Goal: Information Seeking & Learning: Check status

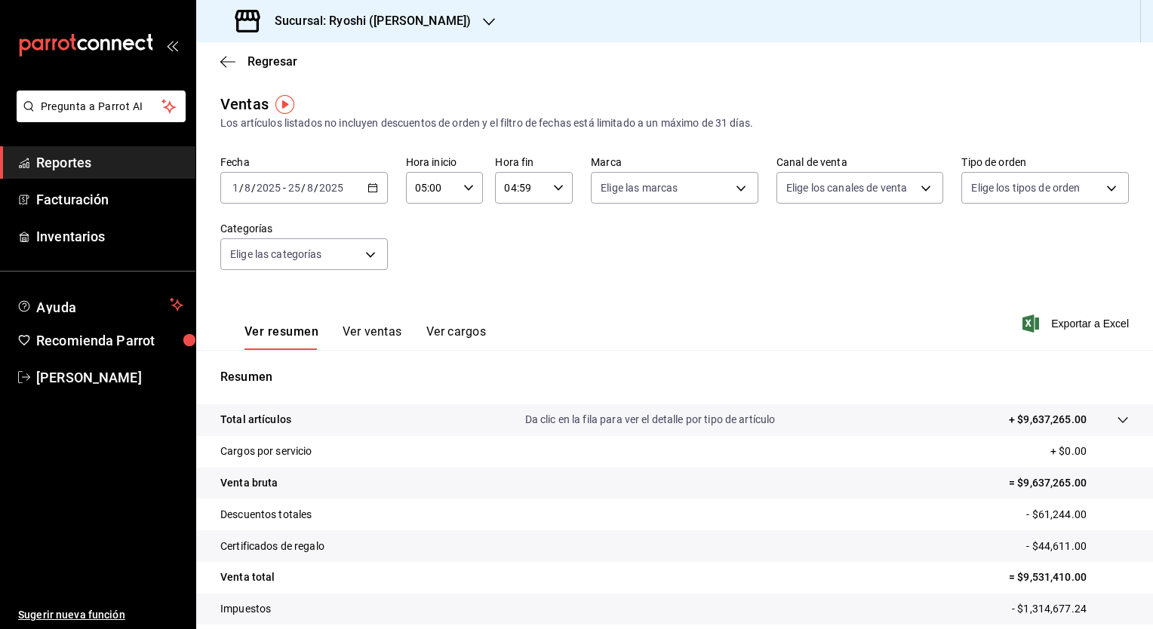
click at [376, 189] on div "[DATE] [DATE] - [DATE] [DATE]" at bounding box center [303, 188] width 167 height 32
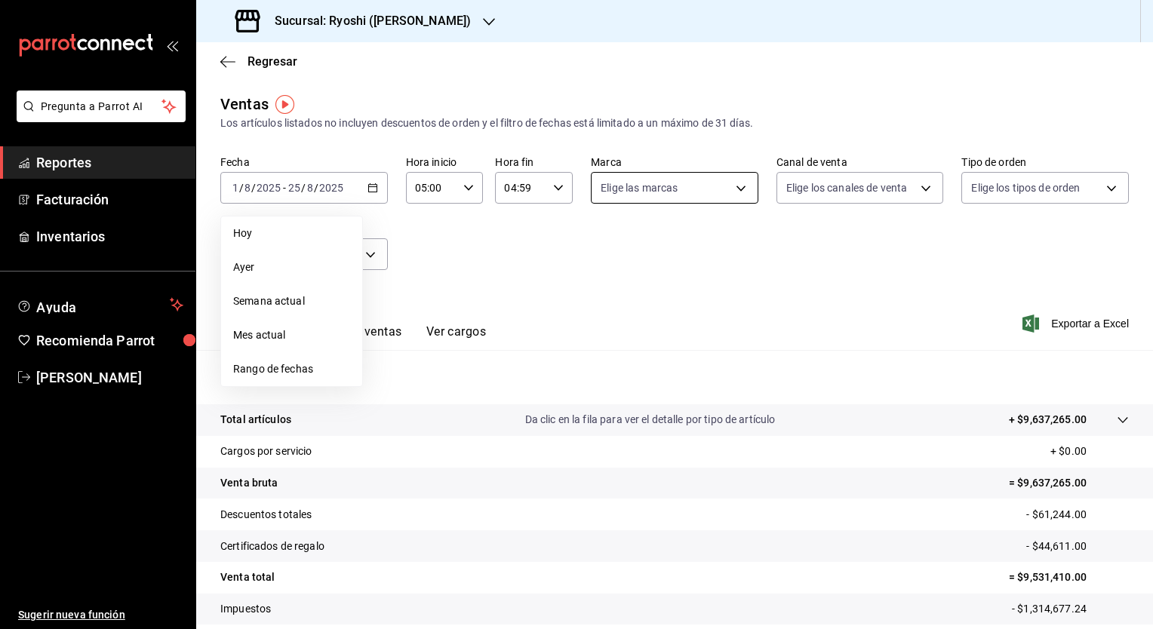
click at [737, 189] on body "Pregunta a Parrot AI Reportes Facturación Inventarios Ayuda Recomienda Parrot […" at bounding box center [576, 314] width 1153 height 629
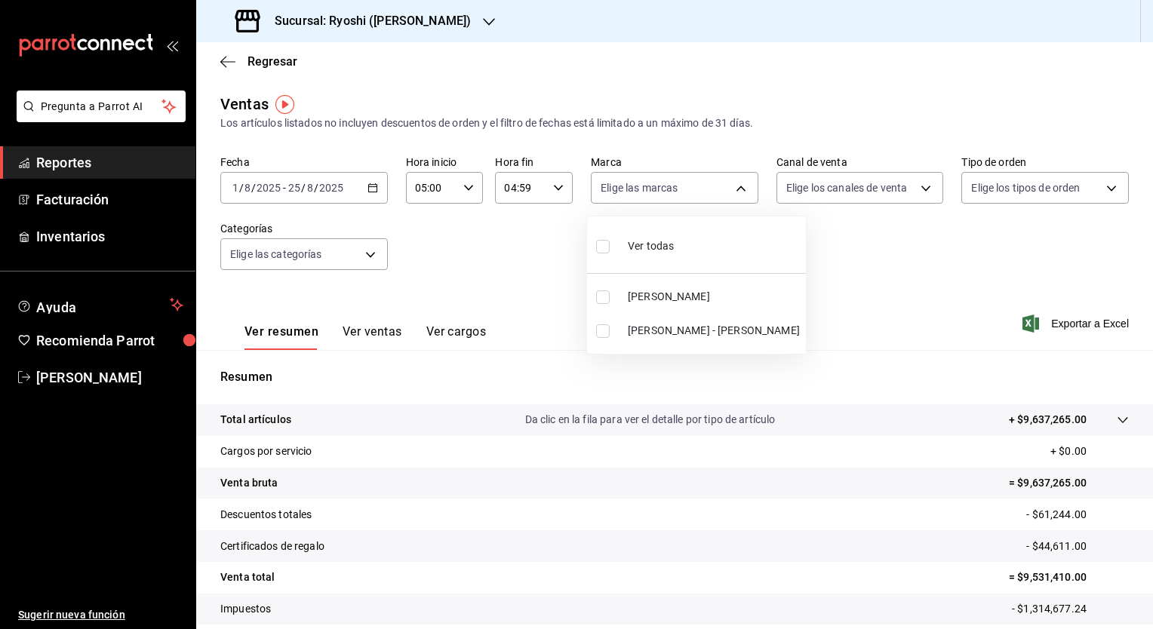
click at [814, 233] on div at bounding box center [576, 314] width 1153 height 629
click at [735, 191] on body "Pregunta a Parrot AI Reportes Facturación Inventarios Ayuda Recomienda Parrot […" at bounding box center [576, 314] width 1153 height 629
click at [863, 284] on div at bounding box center [576, 314] width 1153 height 629
click at [483, 18] on icon "button" at bounding box center [489, 22] width 12 height 12
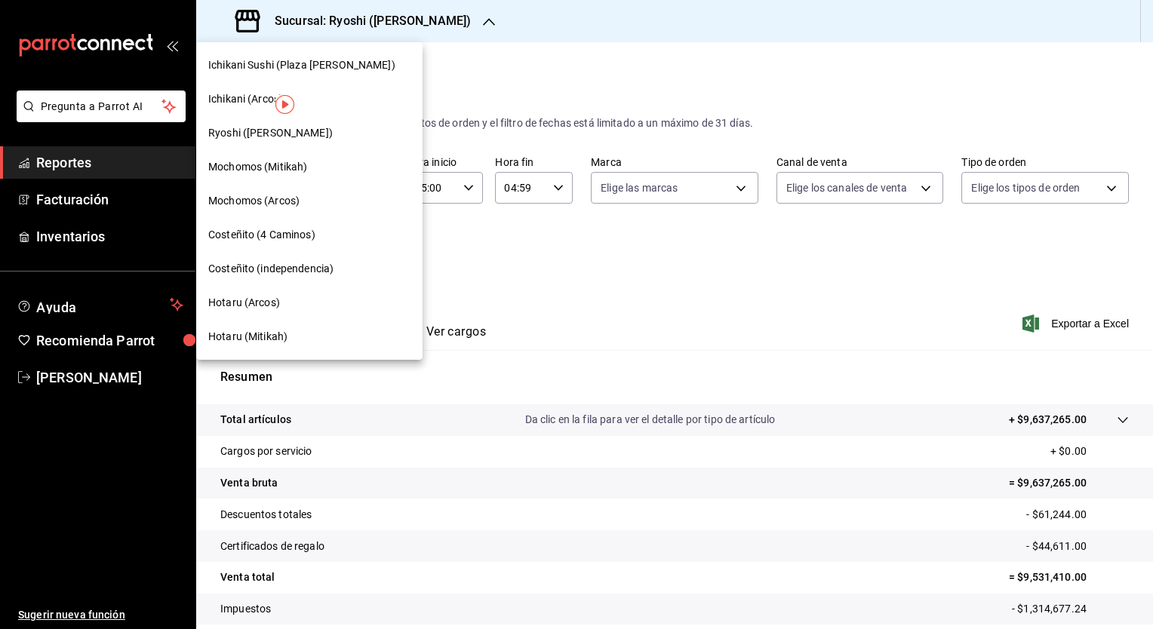
click at [301, 165] on span "Mochomos (Mitikah)" at bounding box center [257, 167] width 99 height 16
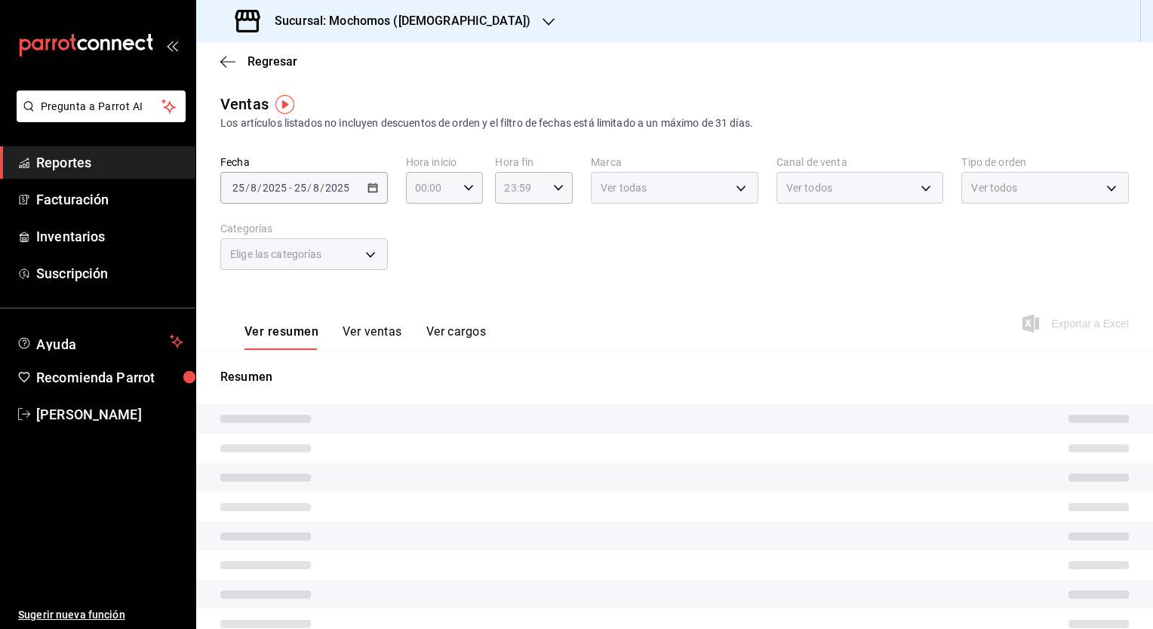
type input "05:00"
click at [462, 247] on div "Fecha [DATE] [DATE] - [DATE] [DATE] Hora inicio 05:00 Hora inicio Hora fin 04:5…" at bounding box center [674, 221] width 908 height 133
click at [459, 182] on div "05:00 Hora inicio" at bounding box center [445, 188] width 78 height 32
click at [467, 189] on div at bounding box center [576, 314] width 1153 height 629
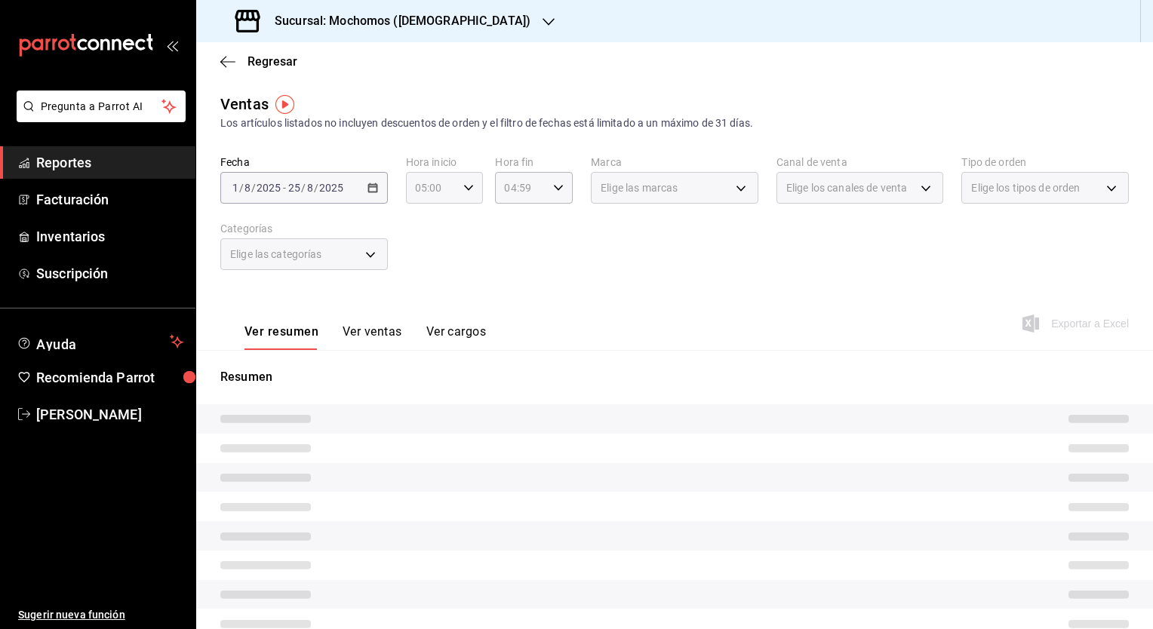
click at [468, 189] on icon "button" at bounding box center [468, 188] width 11 height 11
click at [431, 229] on button "05" at bounding box center [423, 223] width 32 height 30
click at [430, 229] on button "05" at bounding box center [423, 223] width 32 height 30
click at [425, 229] on span "05" at bounding box center [423, 223] width 14 height 12
click at [465, 230] on span "00" at bounding box center [461, 226] width 14 height 12
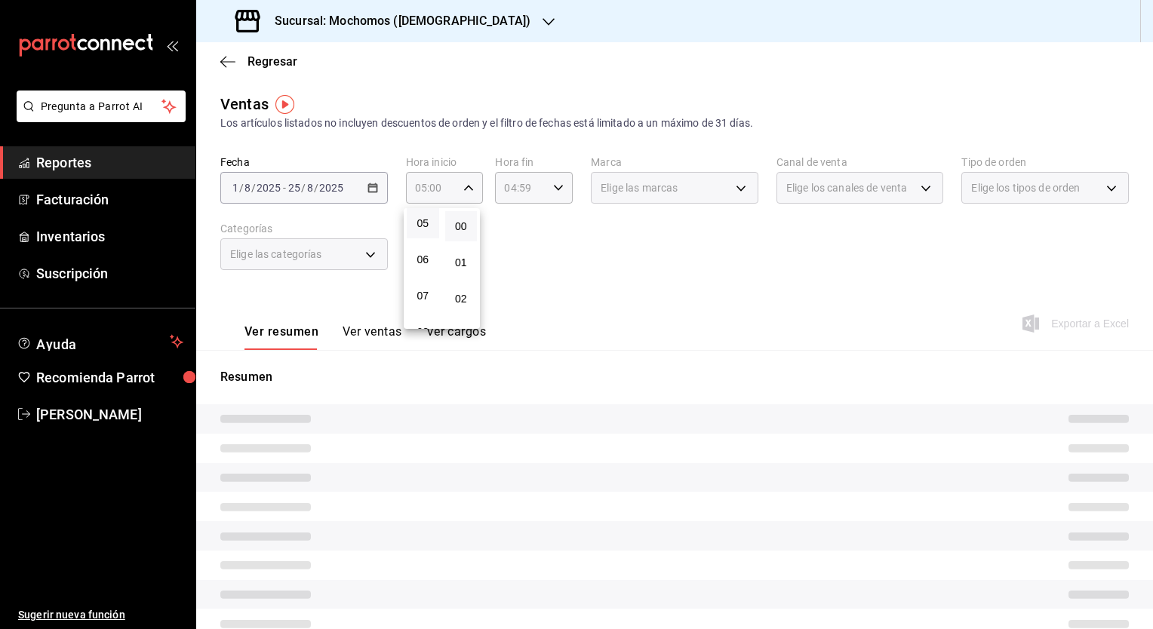
click at [551, 183] on div at bounding box center [576, 314] width 1153 height 629
click at [553, 192] on icon "button" at bounding box center [558, 188] width 11 height 11
click at [556, 237] on button "57" at bounding box center [549, 238] width 32 height 30
click at [554, 309] on span "59" at bounding box center [549, 311] width 14 height 12
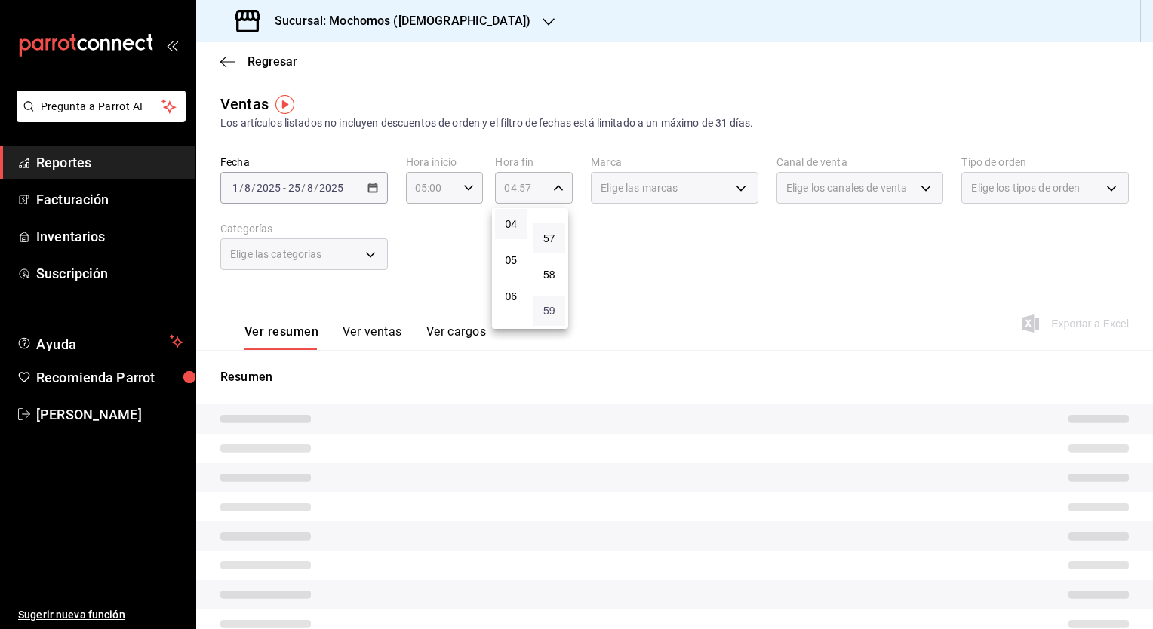
type input "04:59"
click at [425, 258] on div at bounding box center [576, 314] width 1153 height 629
click at [738, 186] on div "Elige las marcas" at bounding box center [674, 188] width 167 height 32
click at [733, 189] on div "Elige las marcas" at bounding box center [674, 188] width 167 height 32
click at [730, 190] on div "Elige las marcas" at bounding box center [674, 188] width 167 height 32
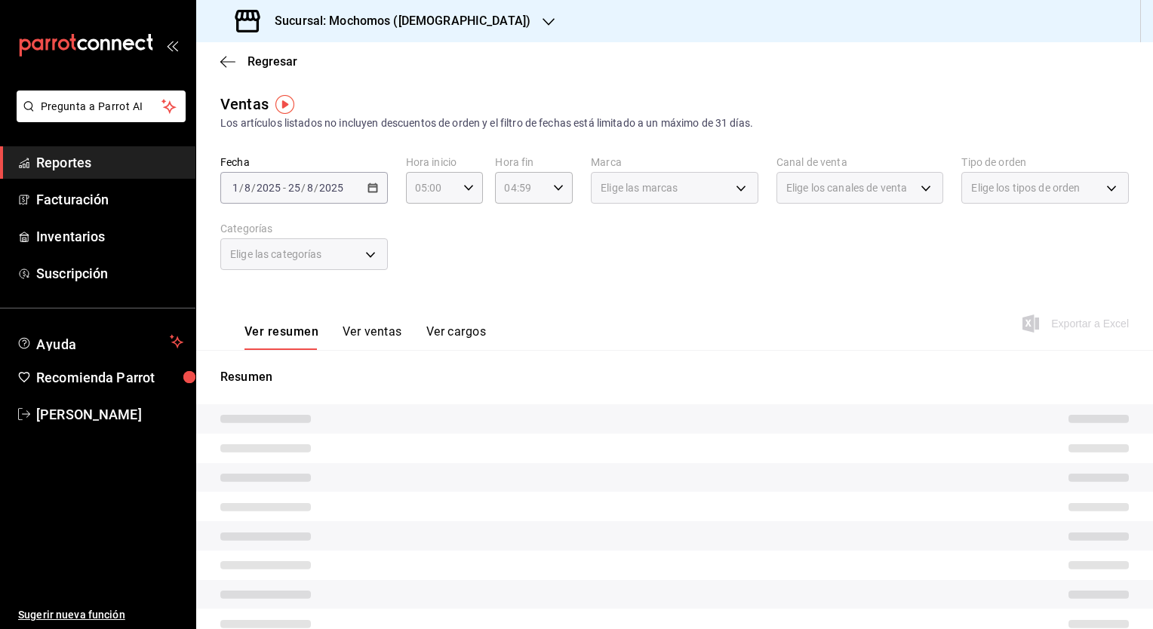
click at [730, 190] on div "Elige las marcas" at bounding box center [674, 188] width 167 height 32
click at [369, 258] on div "Elige las categorías" at bounding box center [303, 254] width 167 height 32
click at [375, 253] on div "Elige las categorías" at bounding box center [303, 254] width 167 height 32
click at [290, 106] on img "button" at bounding box center [284, 104] width 19 height 19
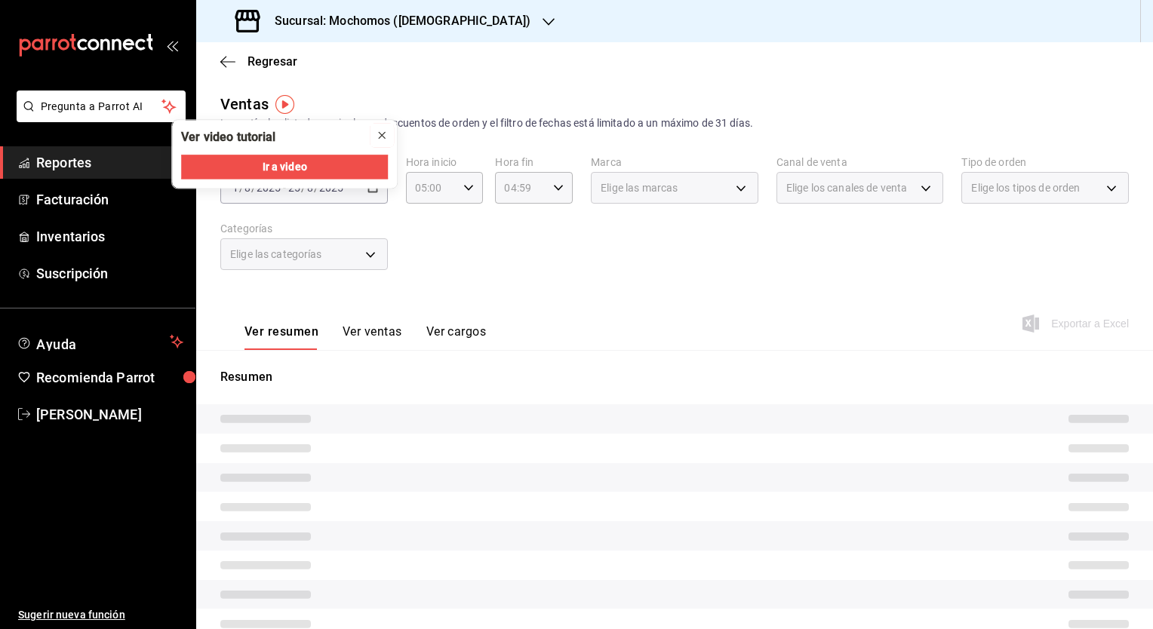
click at [385, 132] on icon "close" at bounding box center [382, 135] width 6 height 6
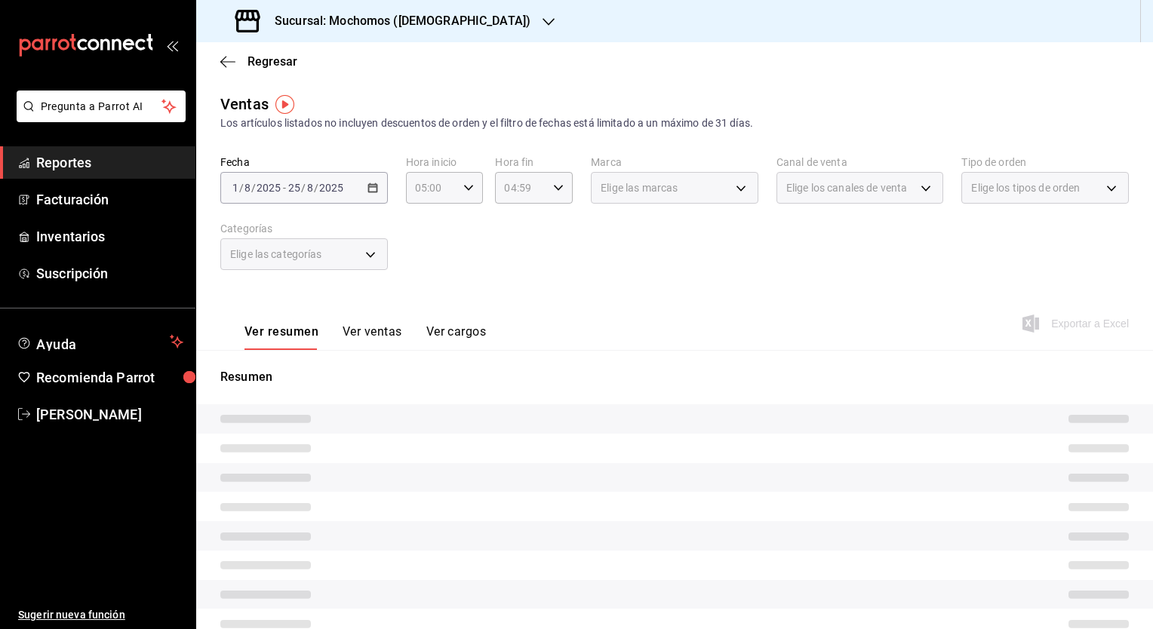
click at [528, 309] on div "Ver resumen Ver ventas Ver cargos Exportar a Excel" at bounding box center [674, 319] width 957 height 62
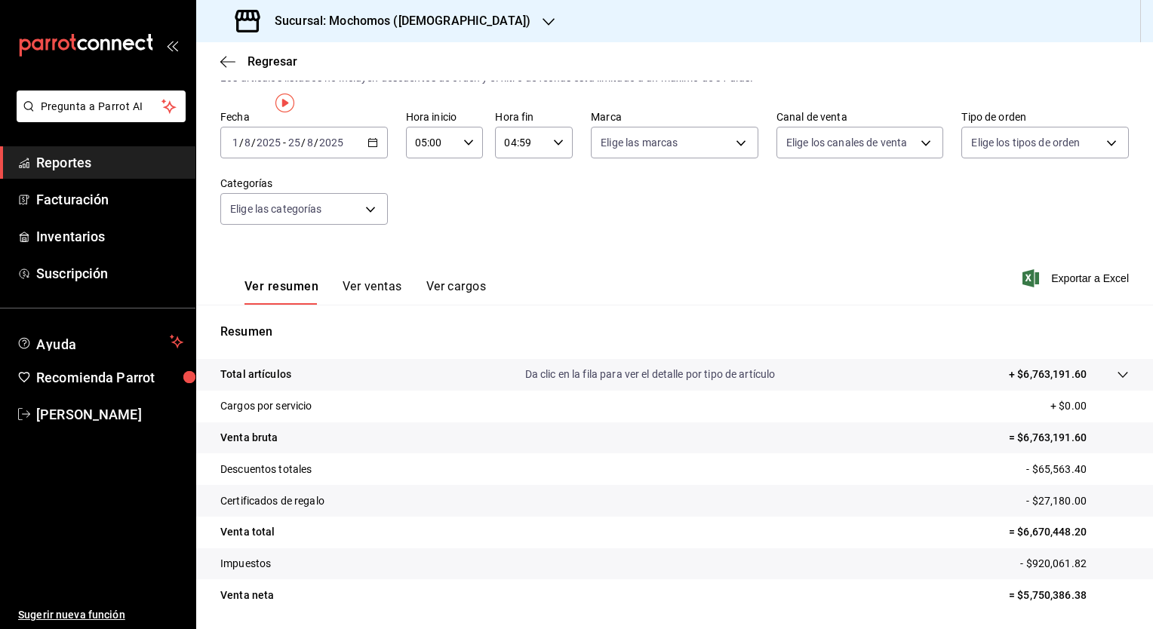
scroll to position [94, 0]
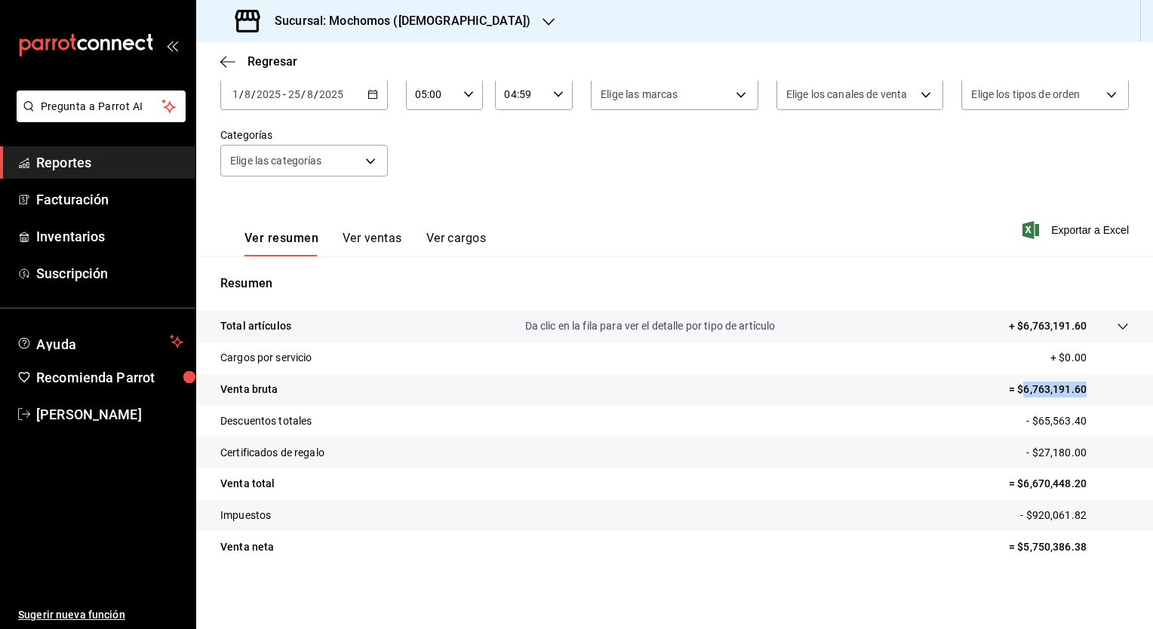
drag, startPoint x: 1009, startPoint y: 388, endPoint x: 1081, endPoint y: 386, distance: 72.4
click at [1081, 386] on p "= $6,763,191.60" at bounding box center [1069, 390] width 120 height 16
click at [931, 377] on tr "Venta bruta = $6,763,191.60" at bounding box center [674, 390] width 957 height 32
drag, startPoint x: 1026, startPoint y: 422, endPoint x: 1083, endPoint y: 418, distance: 57.5
click at [1083, 418] on p "- $65,563.40" at bounding box center [1077, 421] width 103 height 16
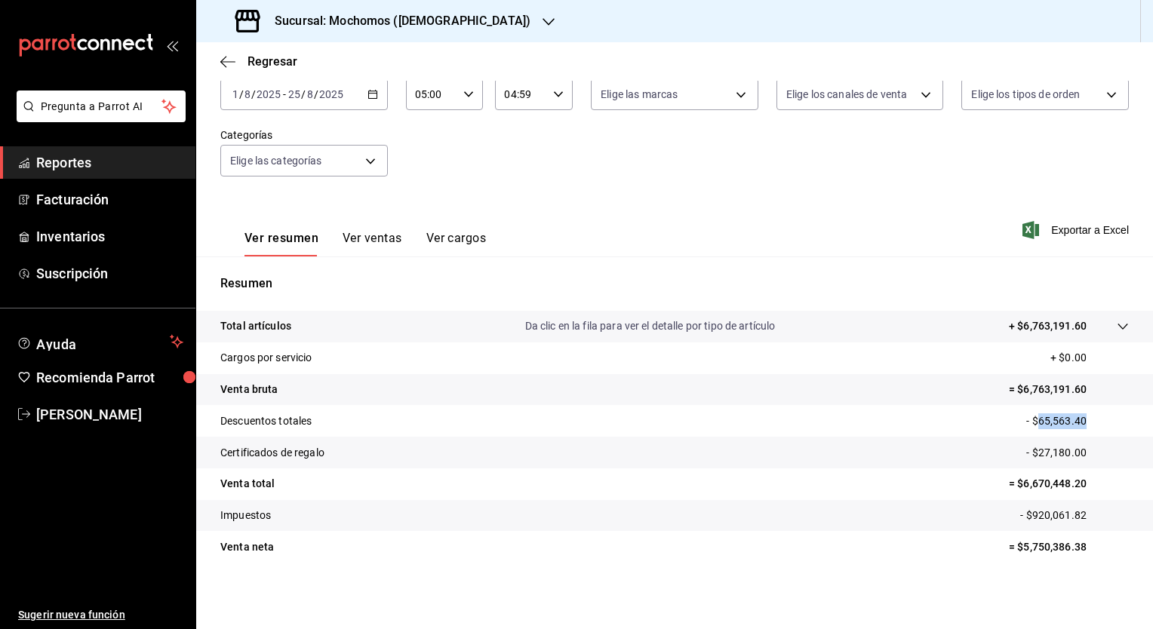
copy p "65,563.40"
click at [926, 471] on tr "Venta total = $6,670,448.20" at bounding box center [674, 484] width 957 height 32
drag, startPoint x: 1028, startPoint y: 451, endPoint x: 1074, endPoint y: 451, distance: 46.0
click at [1074, 451] on p "- $27,180.00" at bounding box center [1077, 453] width 103 height 16
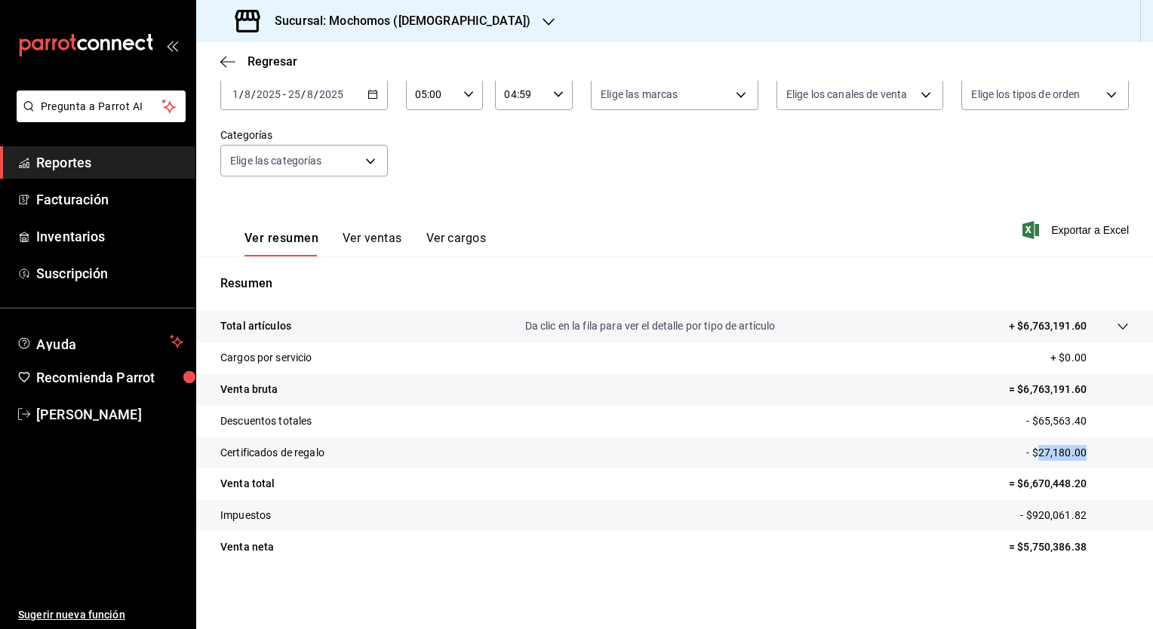
copy p "27,180.00"
click at [1050, 423] on p "- $65,563.40" at bounding box center [1077, 421] width 103 height 16
drag, startPoint x: 1028, startPoint y: 453, endPoint x: 1076, endPoint y: 453, distance: 47.5
click at [1076, 453] on p "- $27,180.00" at bounding box center [1077, 453] width 103 height 16
copy p "27,180.00"
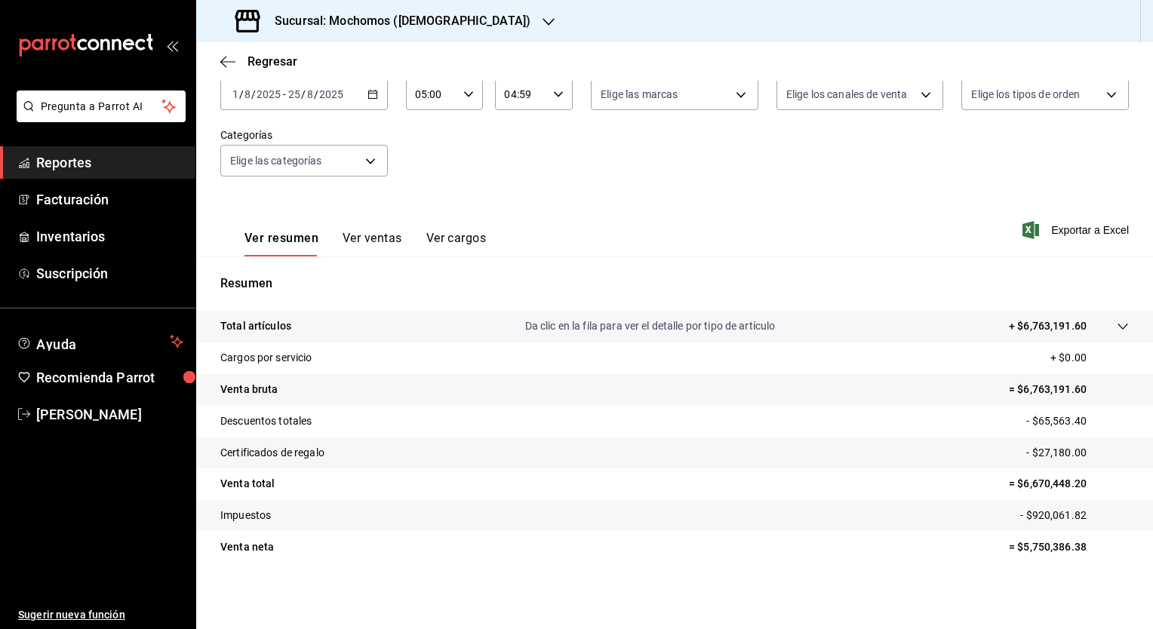
click at [1049, 423] on p "- $65,563.40" at bounding box center [1077, 421] width 103 height 16
drag, startPoint x: 1028, startPoint y: 422, endPoint x: 1074, endPoint y: 422, distance: 46.0
click at [1074, 422] on p "- $65,563.40" at bounding box center [1077, 421] width 103 height 16
copy p "65,563.40"
drag, startPoint x: 1029, startPoint y: 455, endPoint x: 1073, endPoint y: 455, distance: 44.5
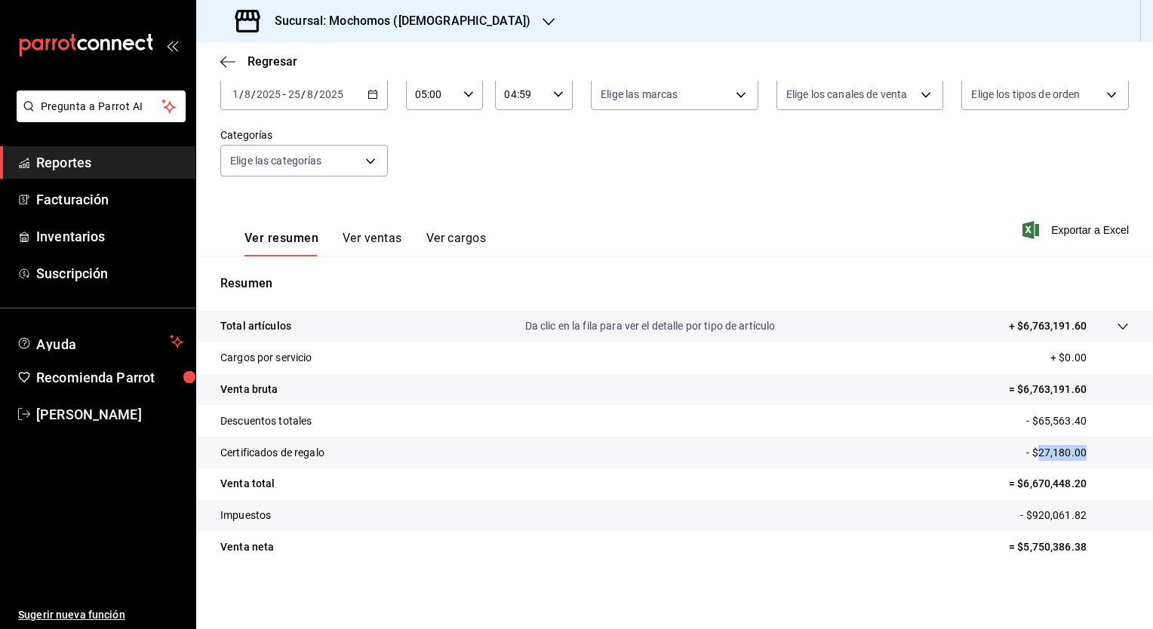
click at [1073, 455] on p "- $27,180.00" at bounding box center [1077, 453] width 103 height 16
copy p "27,180.00"
drag, startPoint x: 1014, startPoint y: 484, endPoint x: 1071, endPoint y: 484, distance: 57.3
click at [1071, 484] on p "= $6,670,448.20" at bounding box center [1069, 484] width 120 height 16
copy p "6,670,448.20"
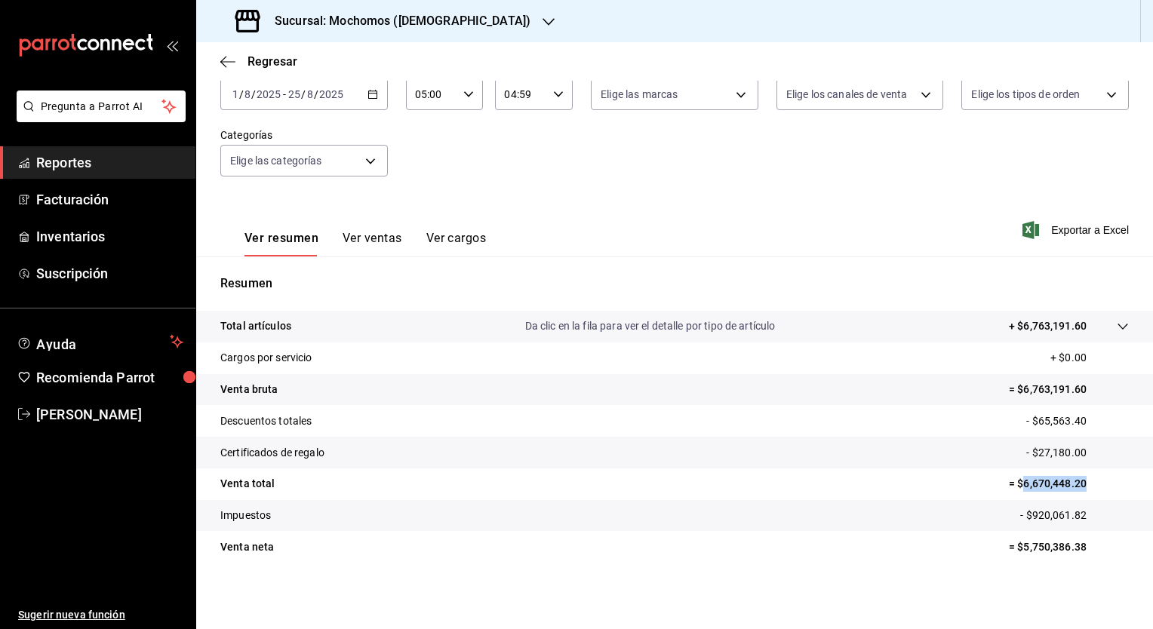
copy p "6,670,448.20"
drag, startPoint x: 1021, startPoint y: 514, endPoint x: 1075, endPoint y: 515, distance: 54.3
click at [1075, 515] on p "- $920,061.82" at bounding box center [1074, 516] width 109 height 16
copy p "920,061.82"
drag, startPoint x: 1012, startPoint y: 546, endPoint x: 1079, endPoint y: 548, distance: 67.2
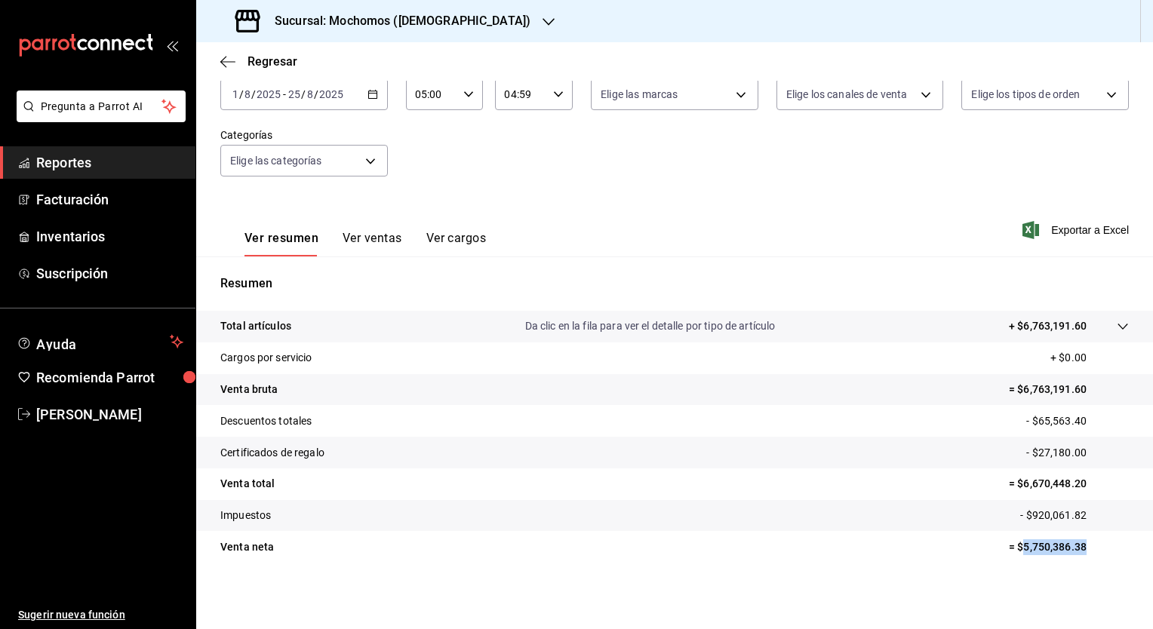
click at [1079, 548] on p "= $5,750,386.38" at bounding box center [1069, 547] width 120 height 16
copy p "5,750,386.38"
drag, startPoint x: 1023, startPoint y: 515, endPoint x: 1073, endPoint y: 514, distance: 50.5
click at [1073, 514] on p "- $920,061.82" at bounding box center [1074, 516] width 109 height 16
drag, startPoint x: 1012, startPoint y: 485, endPoint x: 1082, endPoint y: 485, distance: 70.2
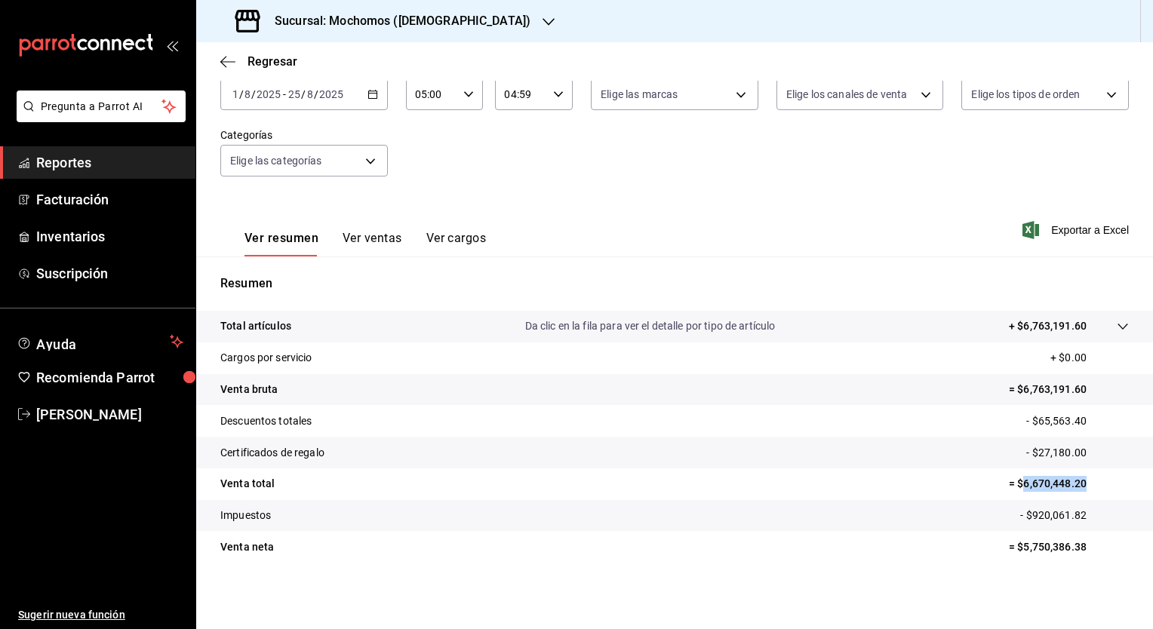
click at [1082, 485] on p "= $6,670,448.20" at bounding box center [1069, 484] width 120 height 16
click at [1012, 322] on p "+ $6,763,191.60" at bounding box center [1048, 326] width 78 height 16
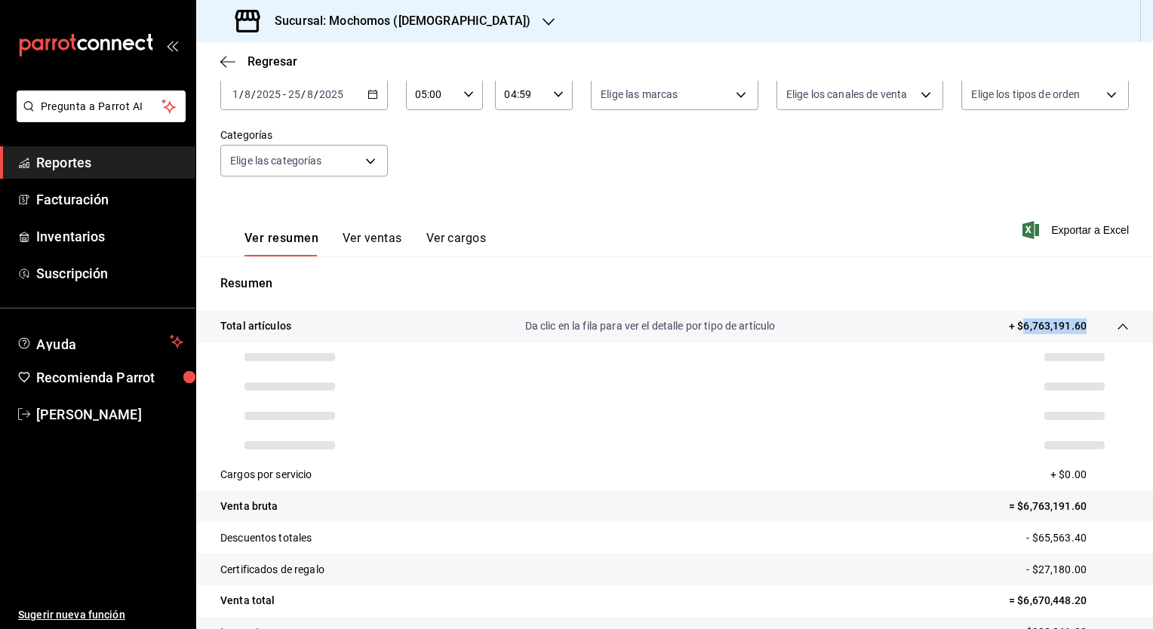
drag, startPoint x: 1011, startPoint y: 324, endPoint x: 1072, endPoint y: 325, distance: 61.1
click at [1072, 325] on p "+ $6,763,191.60" at bounding box center [1048, 326] width 78 height 16
